Goal: Task Accomplishment & Management: Manage account settings

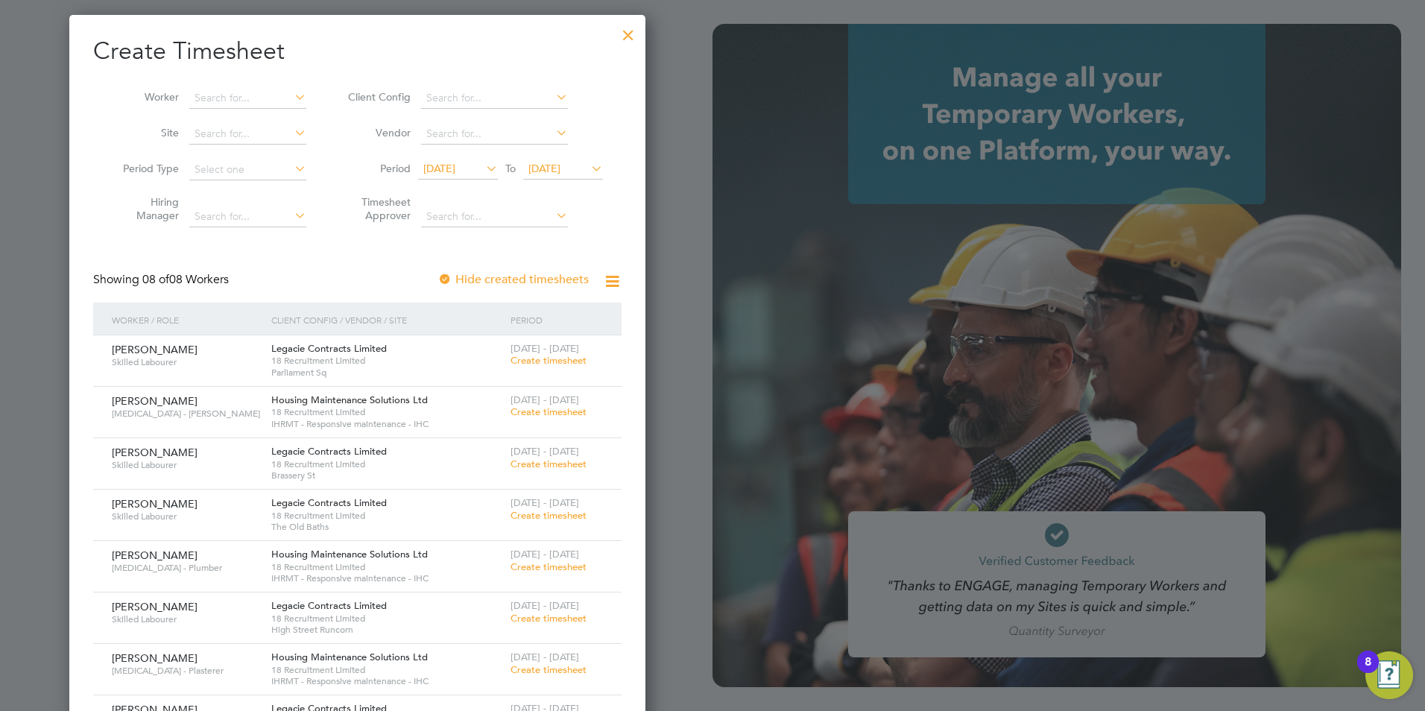
click at [632, 37] on div at bounding box center [628, 31] width 27 height 27
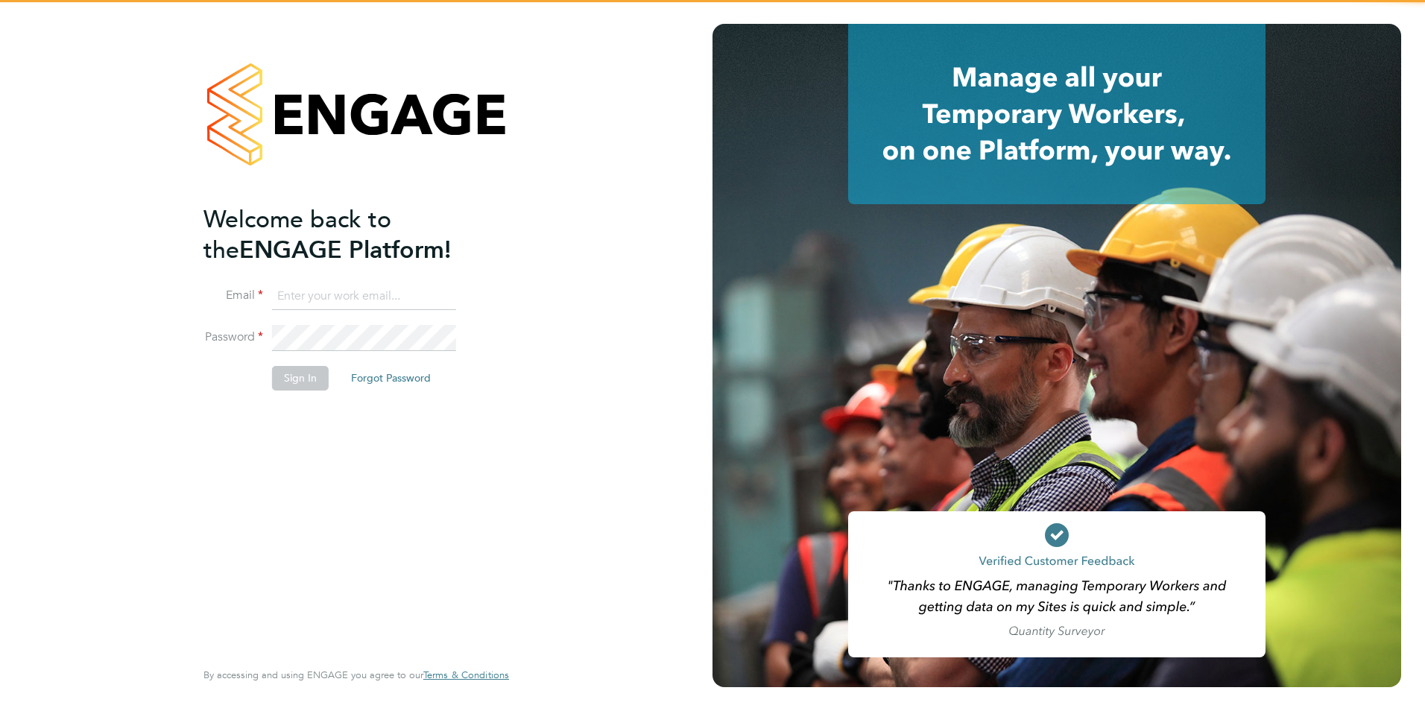
type input "[EMAIL_ADDRESS][DOMAIN_NAME]"
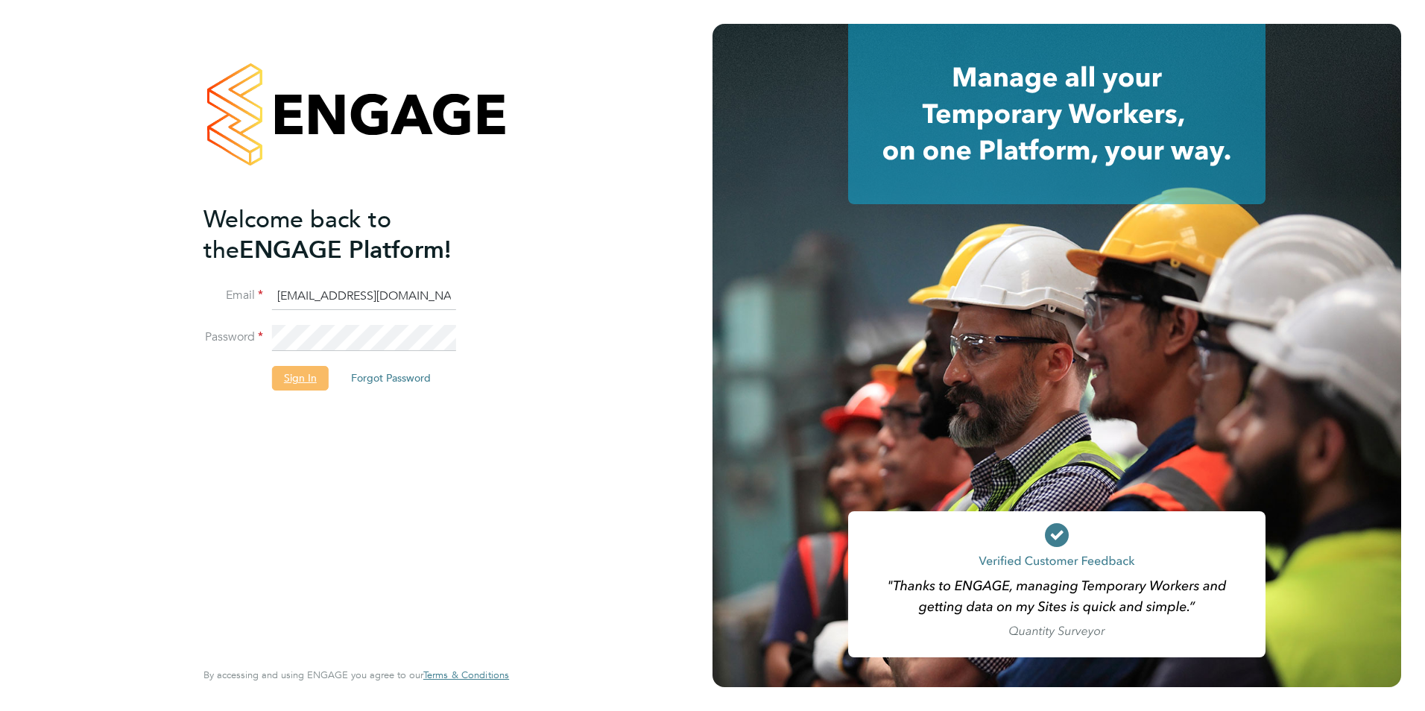
click at [310, 380] on button "Sign In" at bounding box center [300, 378] width 57 height 24
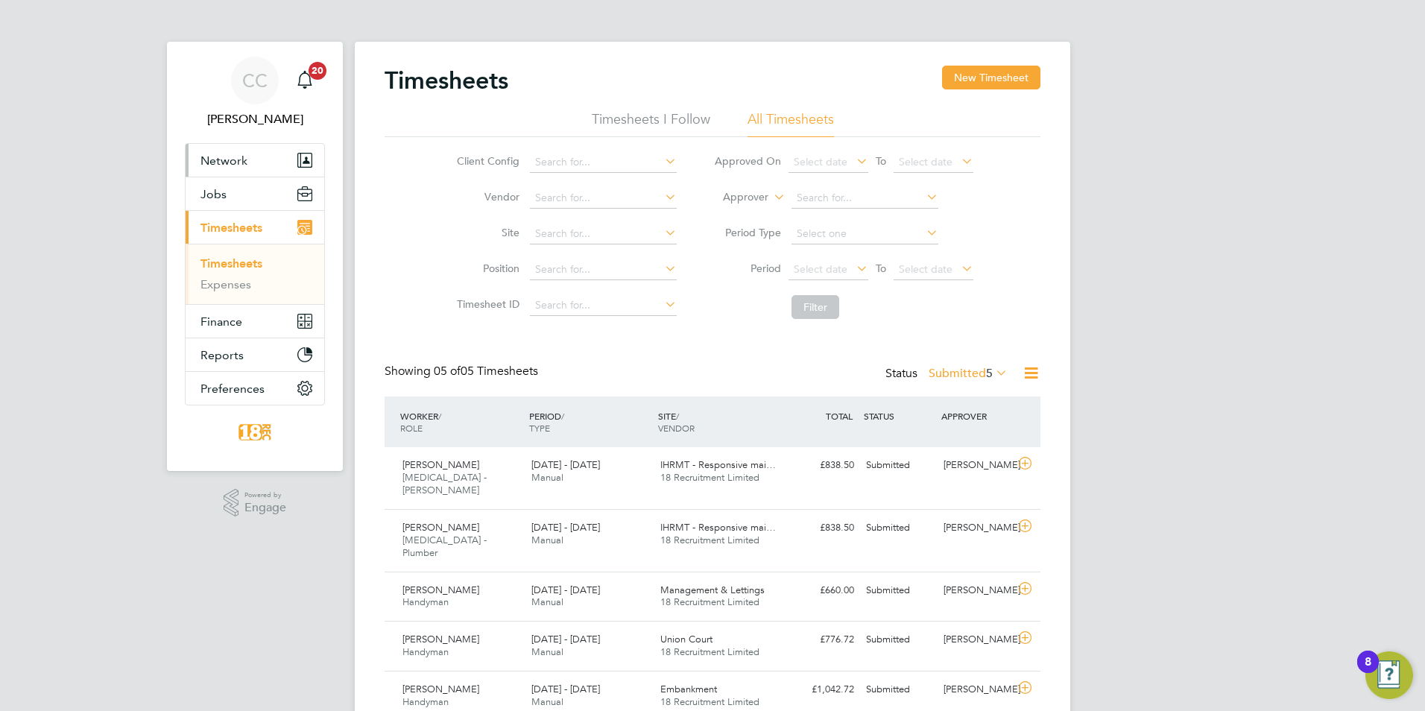
click at [243, 167] on span "Network" at bounding box center [224, 161] width 47 height 14
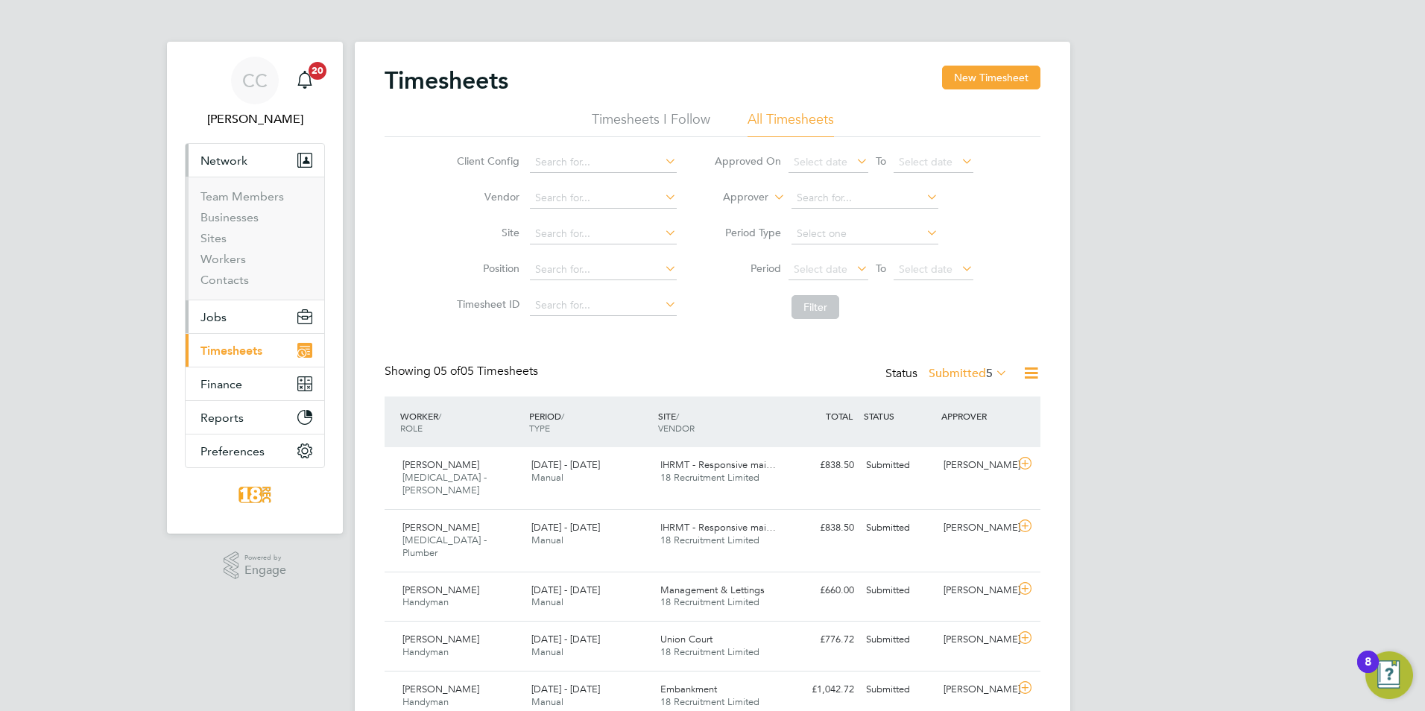
click at [238, 303] on button "Jobs" at bounding box center [255, 316] width 139 height 33
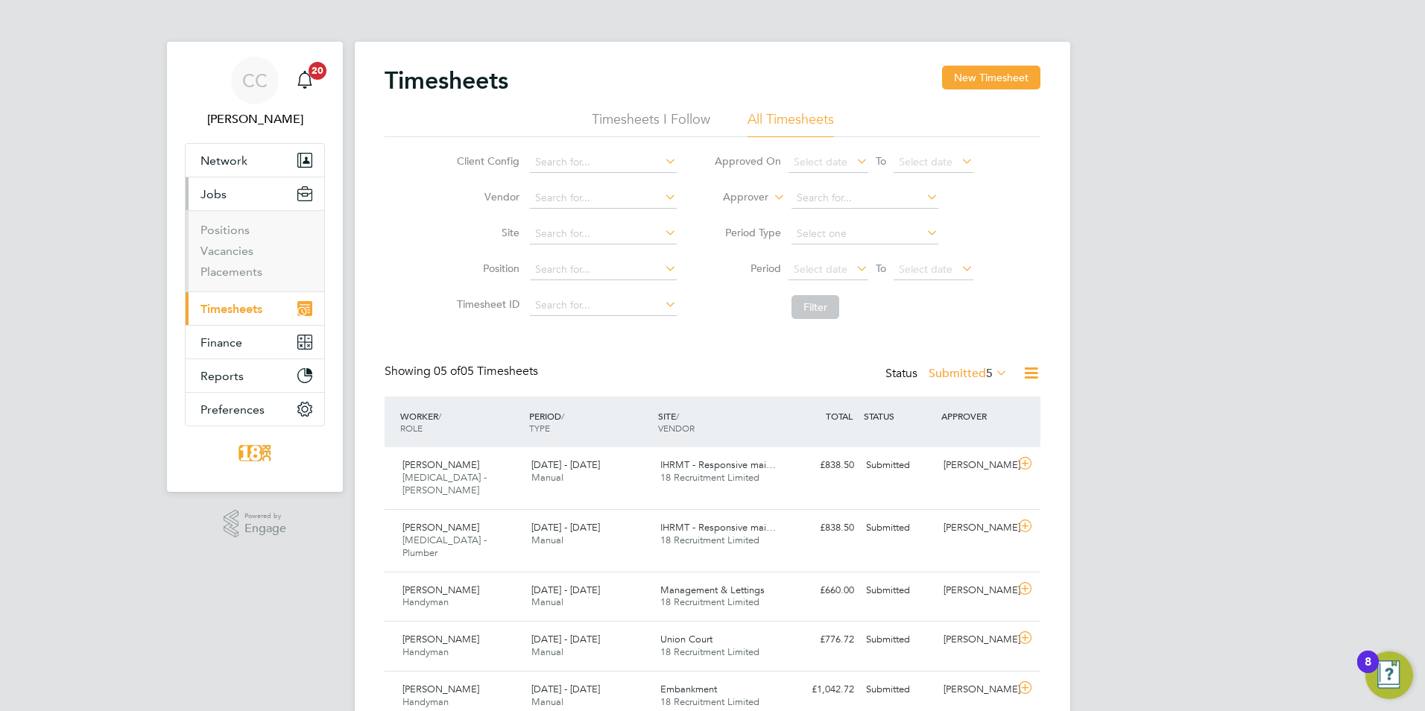
click at [236, 280] on ul "Positions Vacancies Placements" at bounding box center [255, 250] width 139 height 81
click at [236, 270] on link "Placements" at bounding box center [232, 272] width 62 height 14
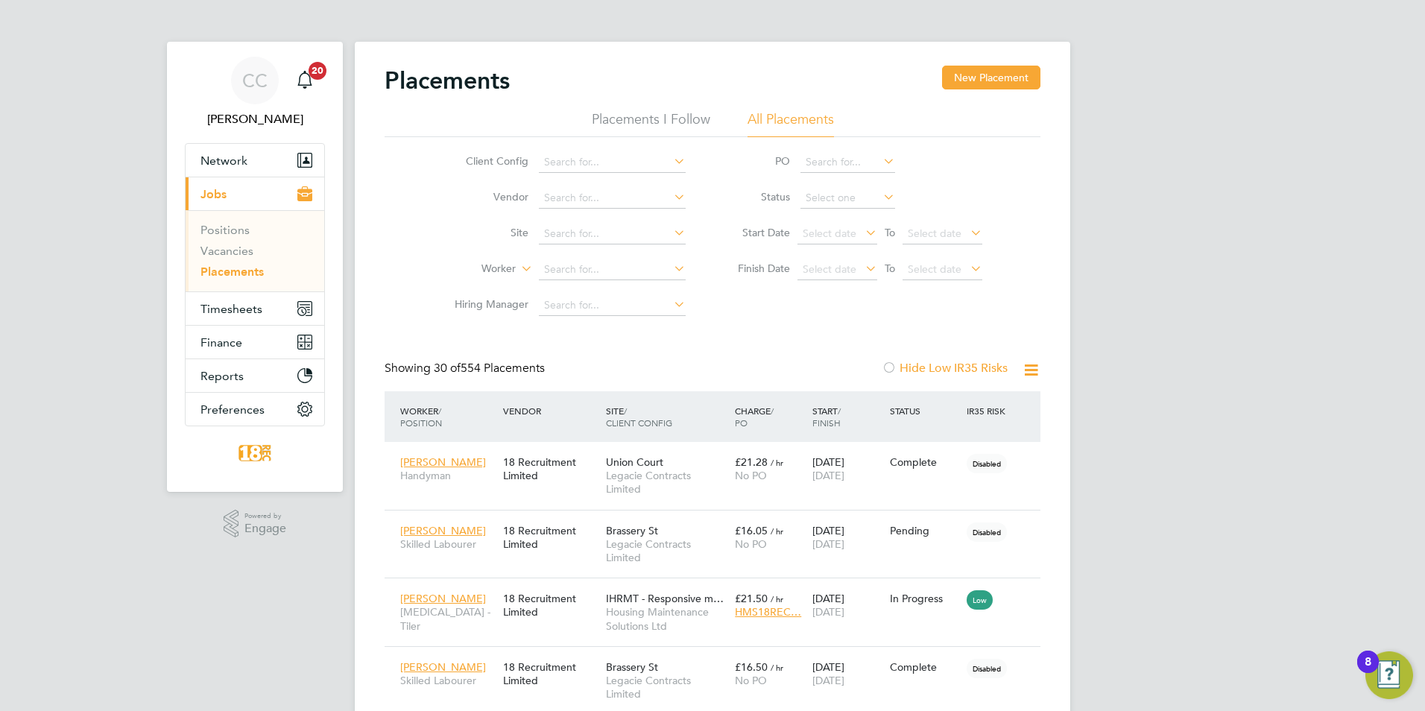
scroll to position [7, 7]
click at [603, 271] on input at bounding box center [612, 269] width 147 height 21
click at [547, 310] on li "Jack Cassidy" at bounding box center [630, 310] width 184 height 20
type input "Jack Cassidy"
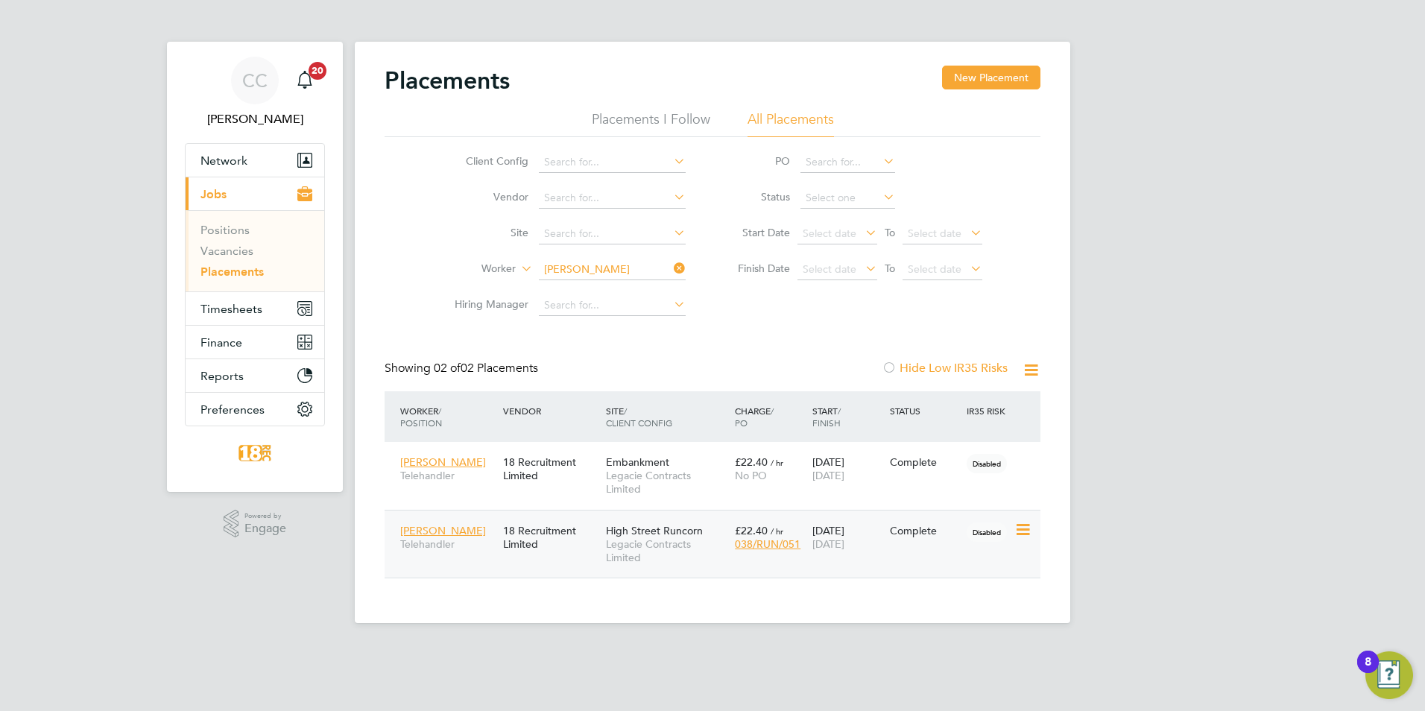
click at [988, 532] on span "Disabled" at bounding box center [987, 532] width 40 height 19
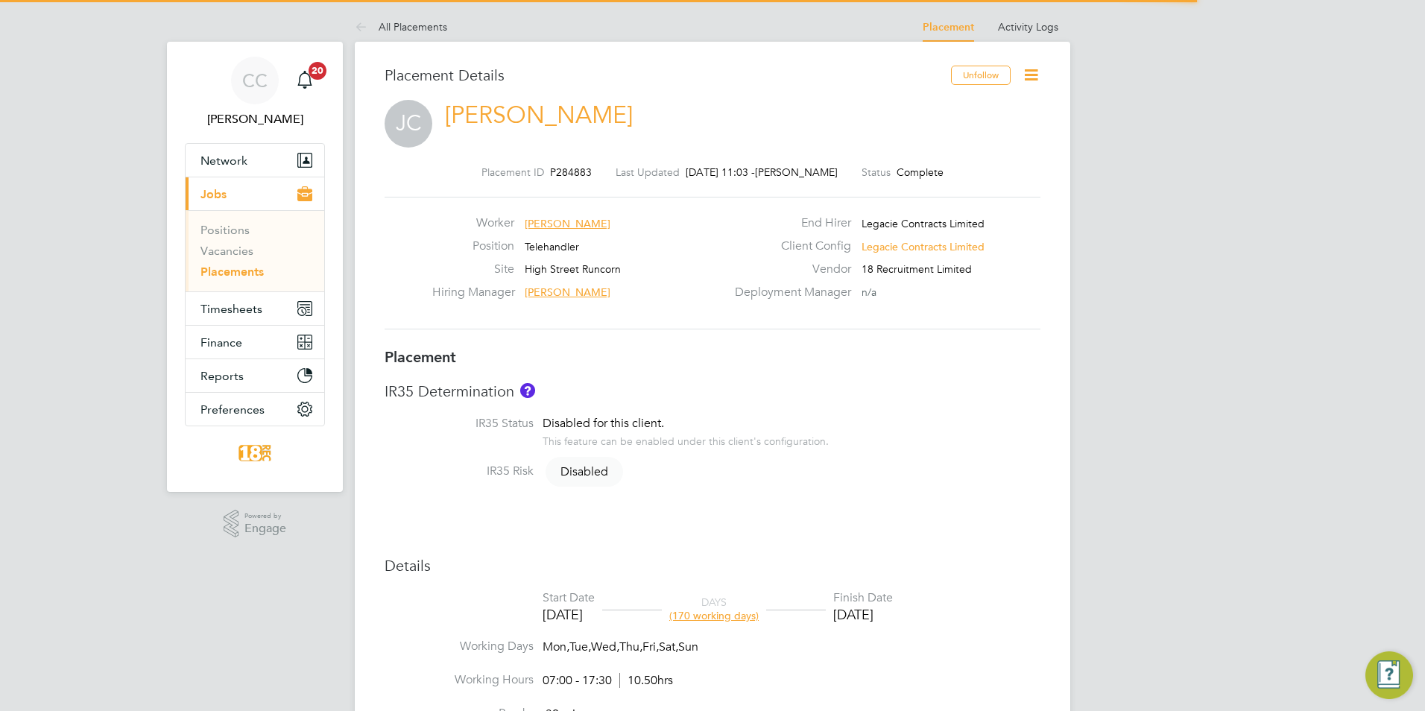
click at [1036, 81] on icon at bounding box center [1031, 75] width 19 height 19
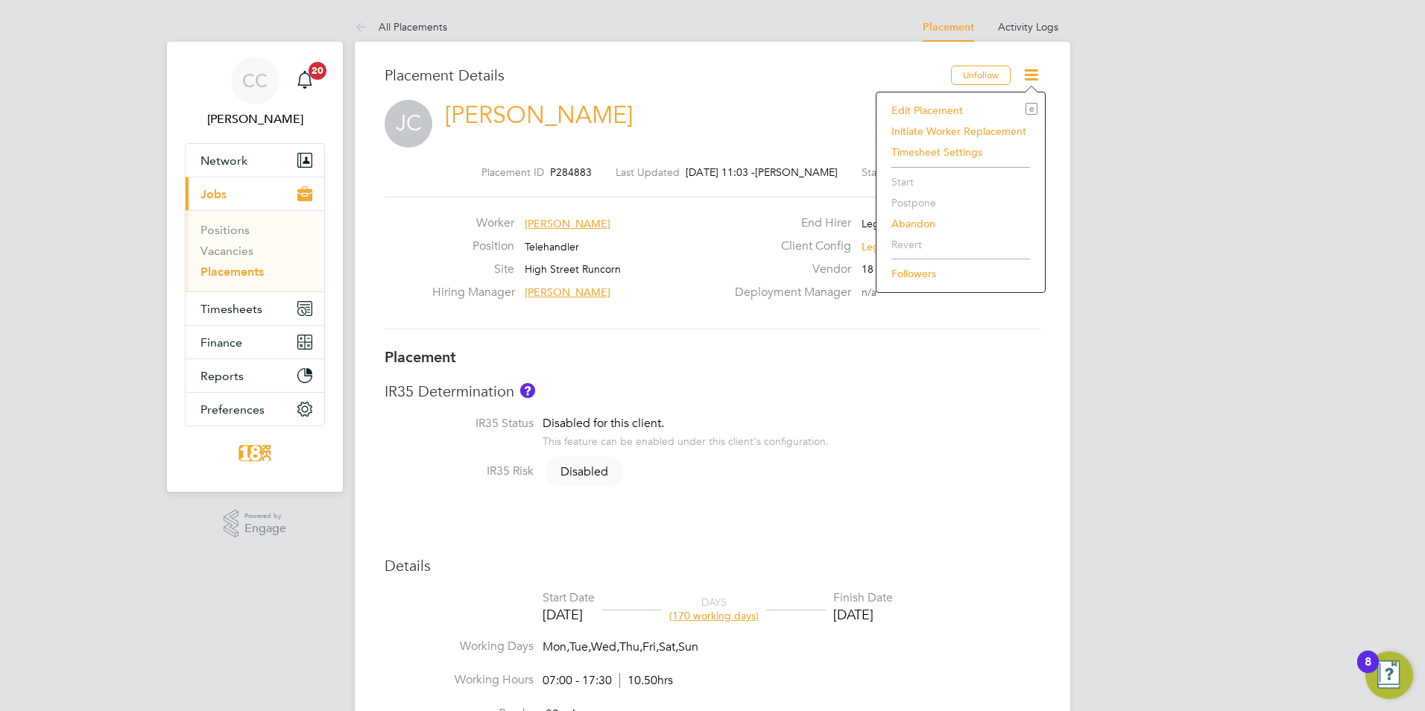
click at [936, 111] on li "Edit Placement e" at bounding box center [961, 110] width 154 height 21
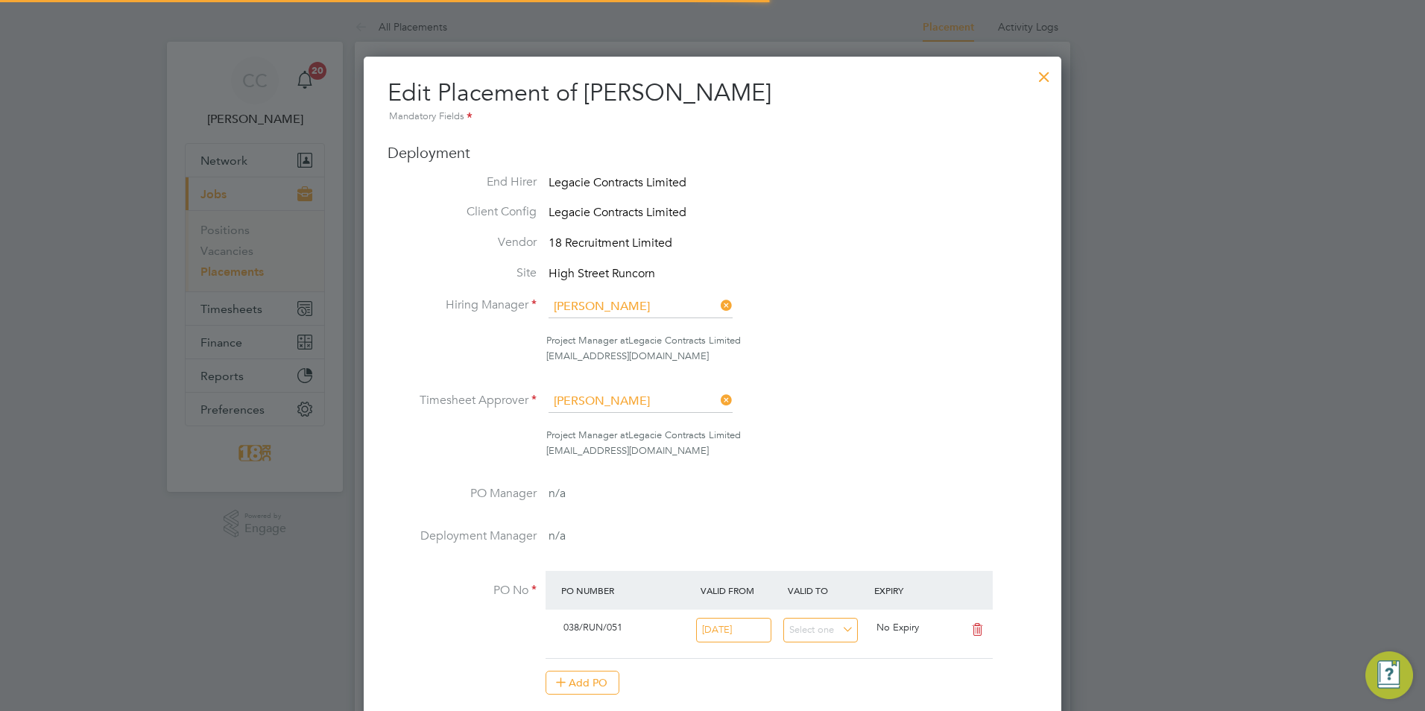
scroll to position [7, 7]
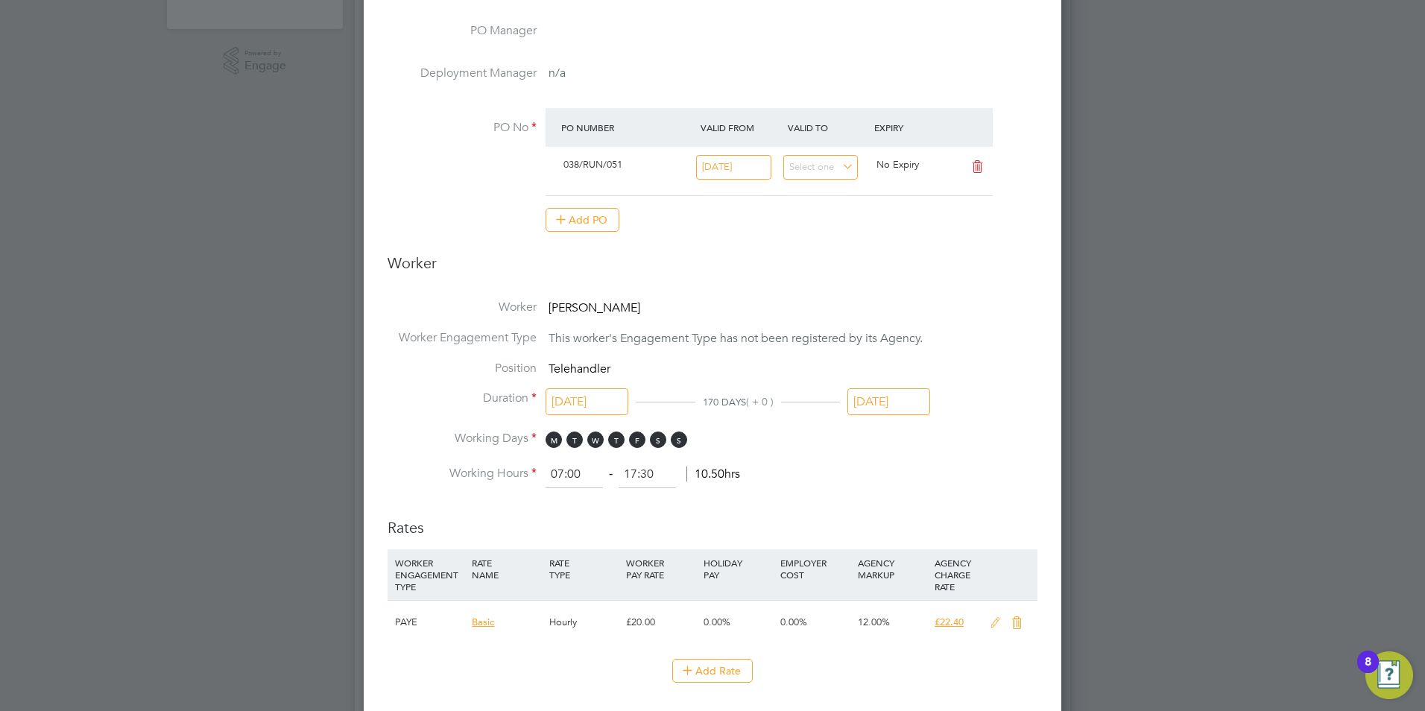
click at [907, 409] on input "30 Sep 2025" at bounding box center [889, 402] width 83 height 28
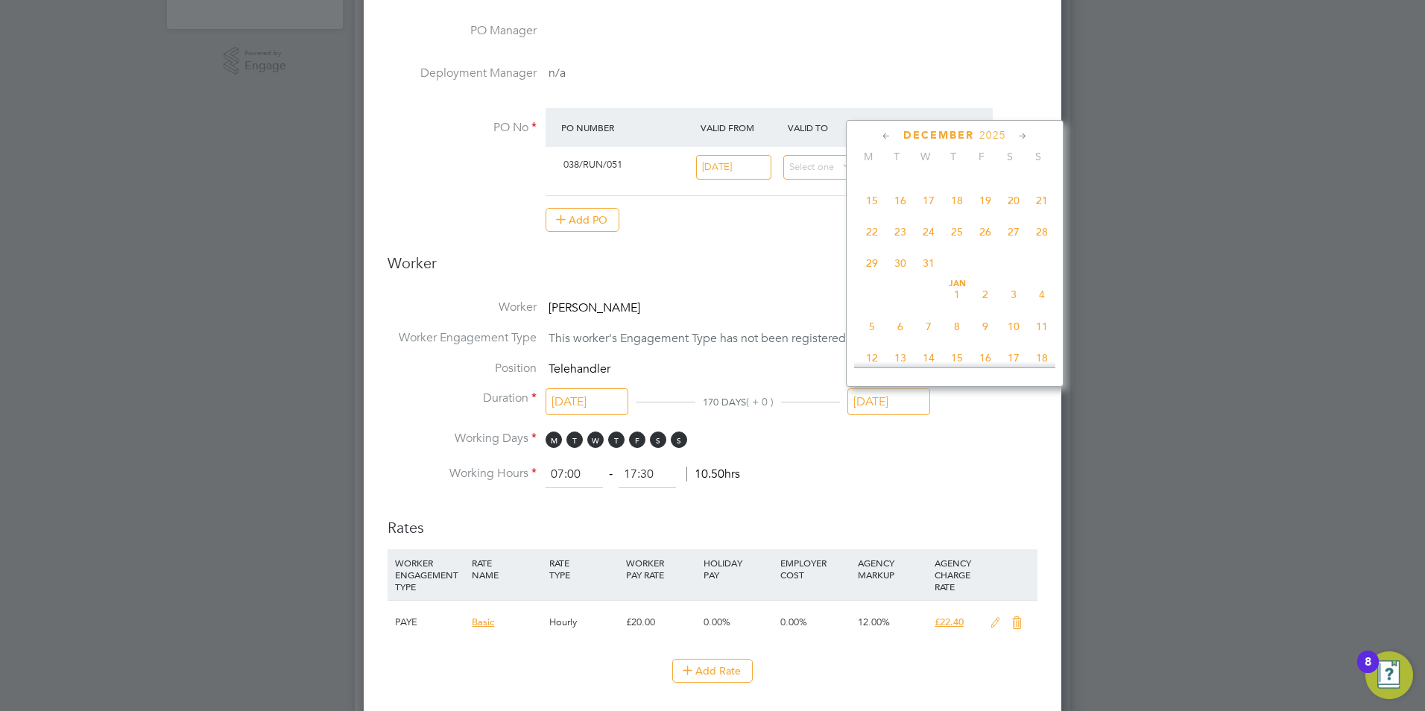
click at [926, 277] on span "31" at bounding box center [929, 263] width 28 height 28
type input "31 Dec 2025"
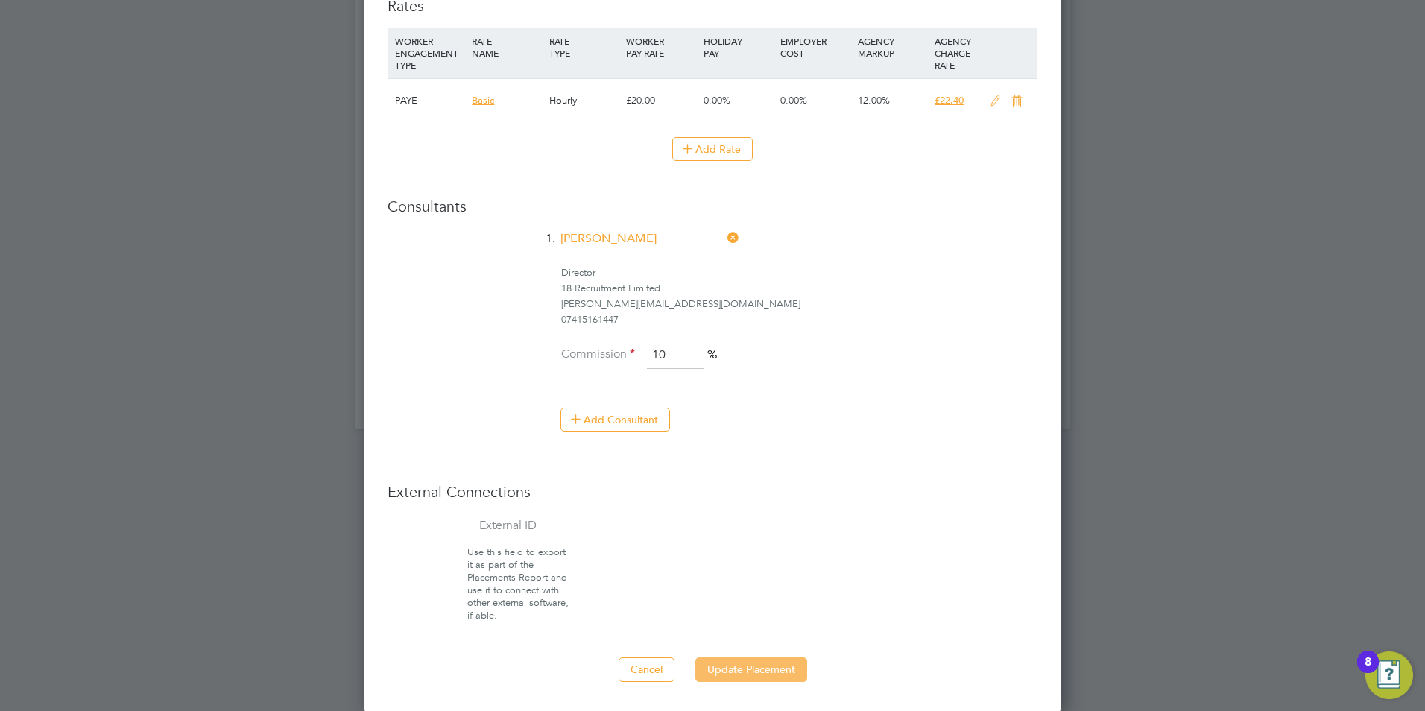
click at [735, 669] on button "Update Placement" at bounding box center [752, 670] width 112 height 24
